Goal: Information Seeking & Learning: Learn about a topic

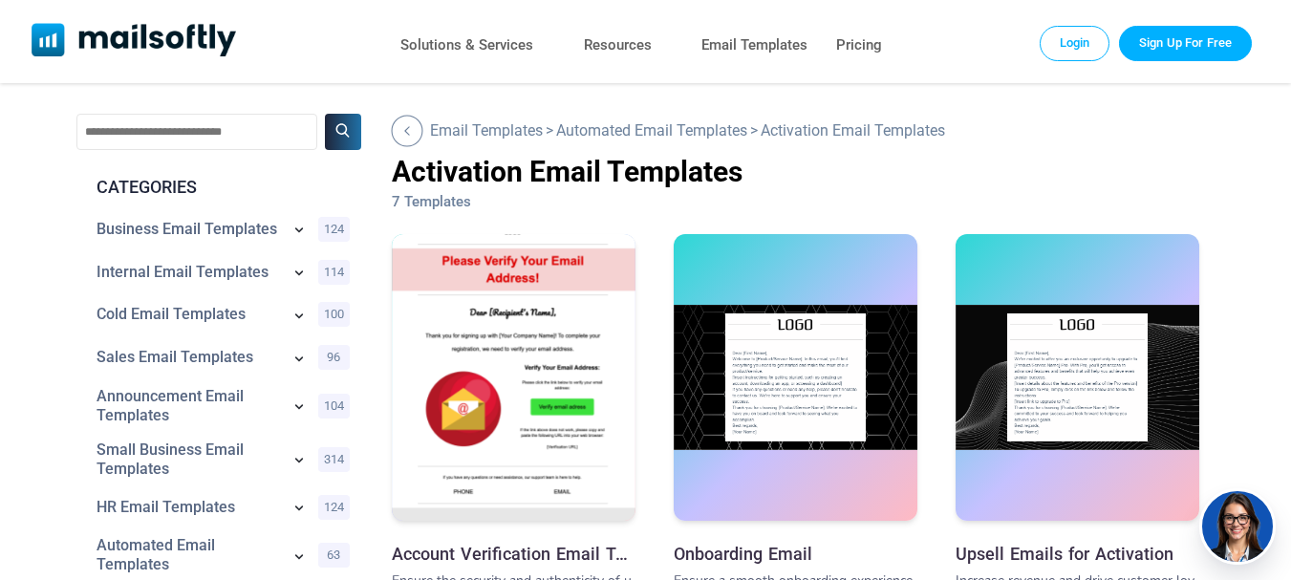
click at [421, 124] on div "Go Back" at bounding box center [407, 131] width 32 height 32
